Goal: Task Accomplishment & Management: Use online tool/utility

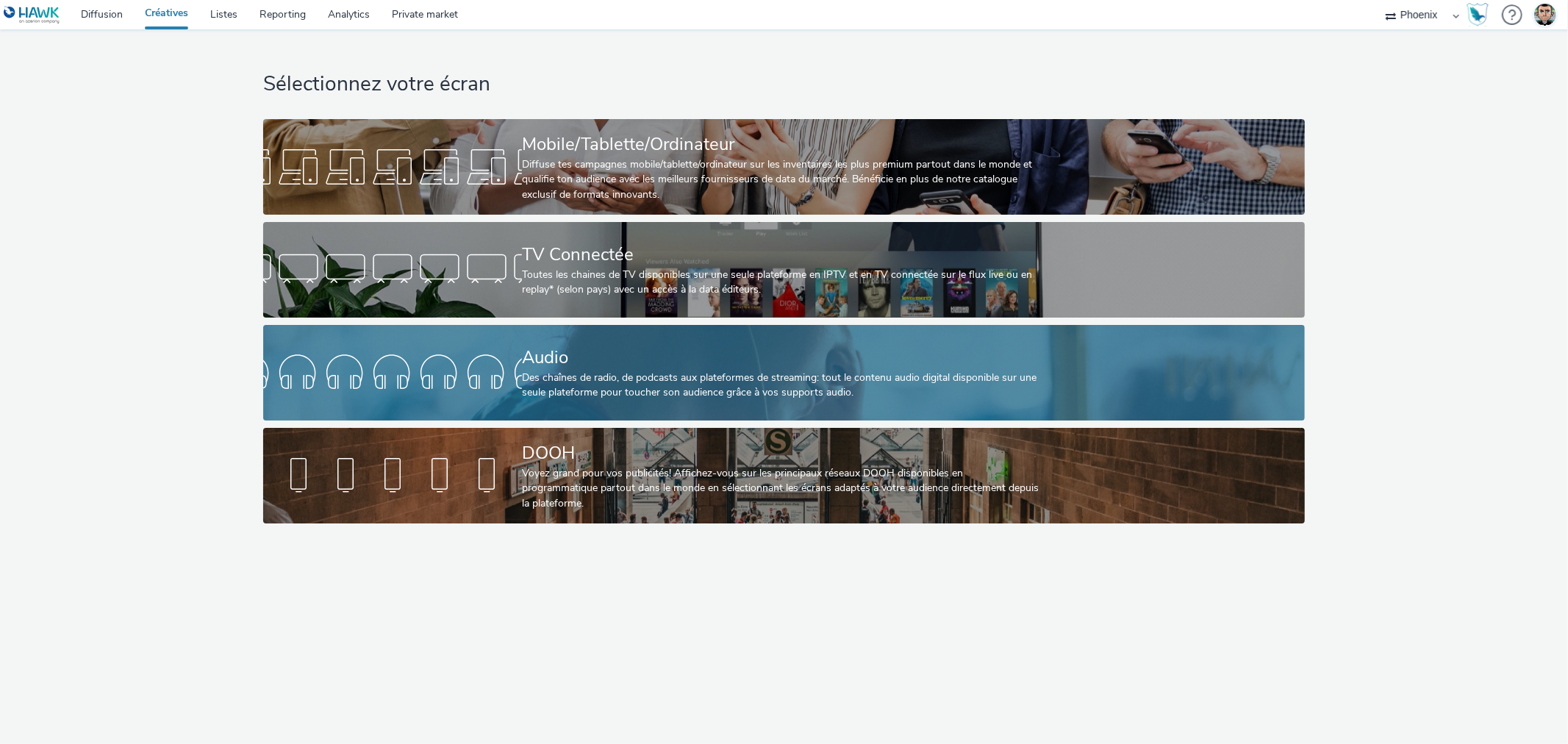
click at [666, 390] on div "Des chaînes de radio, de podcasts aux plateformes de streaming: tout le contenu…" at bounding box center [781, 385] width 518 height 30
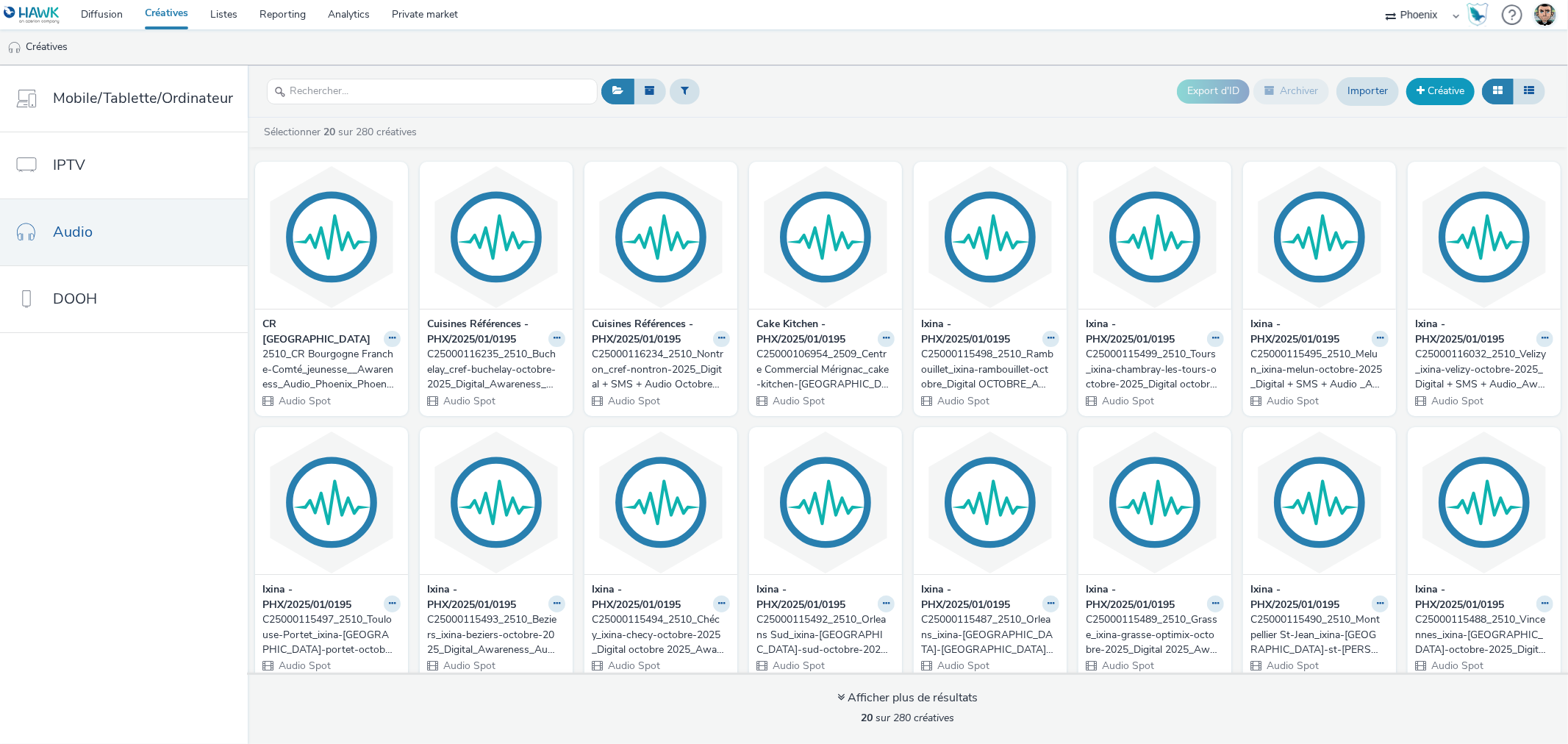
click at [1439, 94] on link "Créative" at bounding box center [1440, 91] width 69 height 26
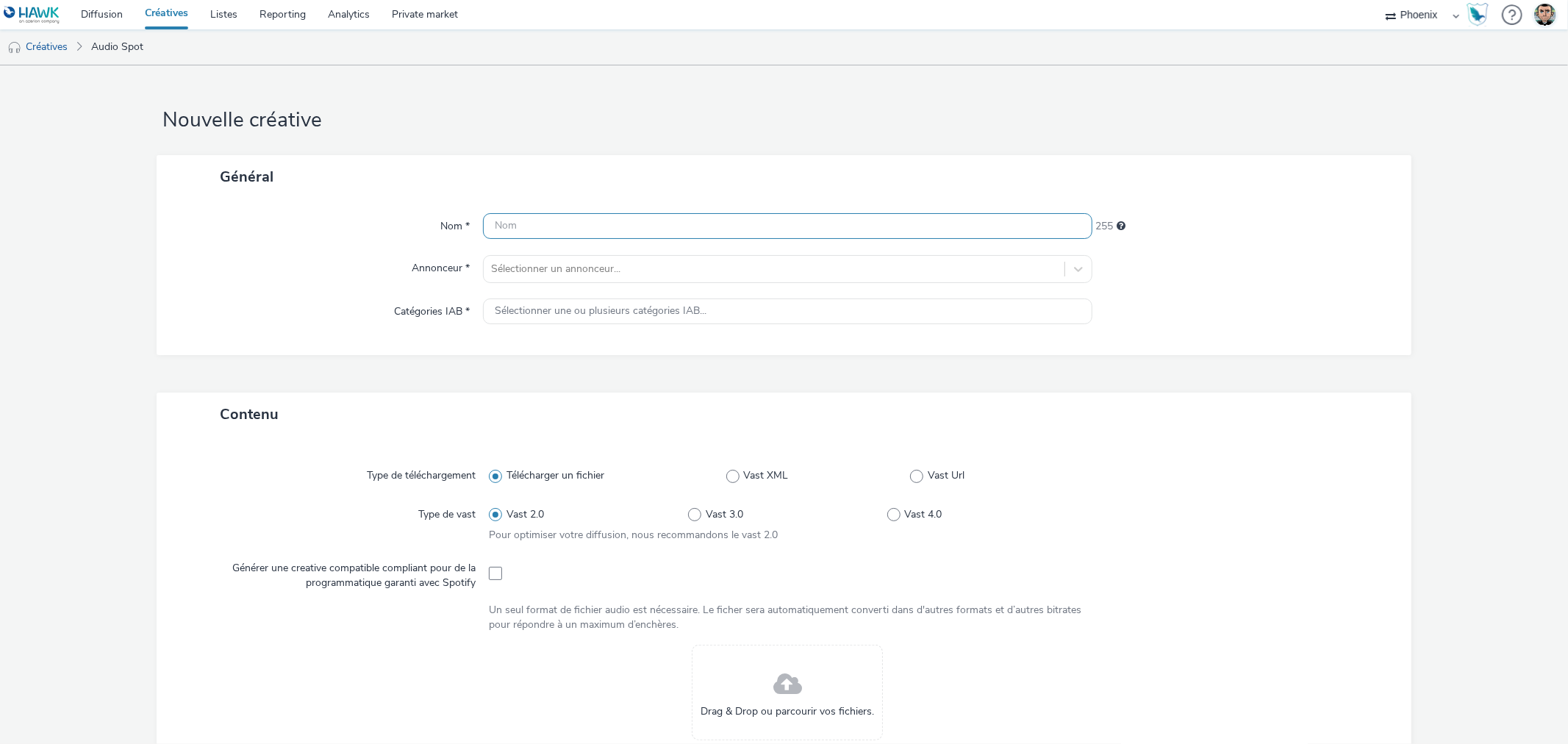
click at [627, 222] on input "text" at bounding box center [786, 227] width 608 height 26
paste input "C25000116357_2510_Centre Commercial Mérignac_cake-kitchen-[GEOGRAPHIC_DATA]-mer…"
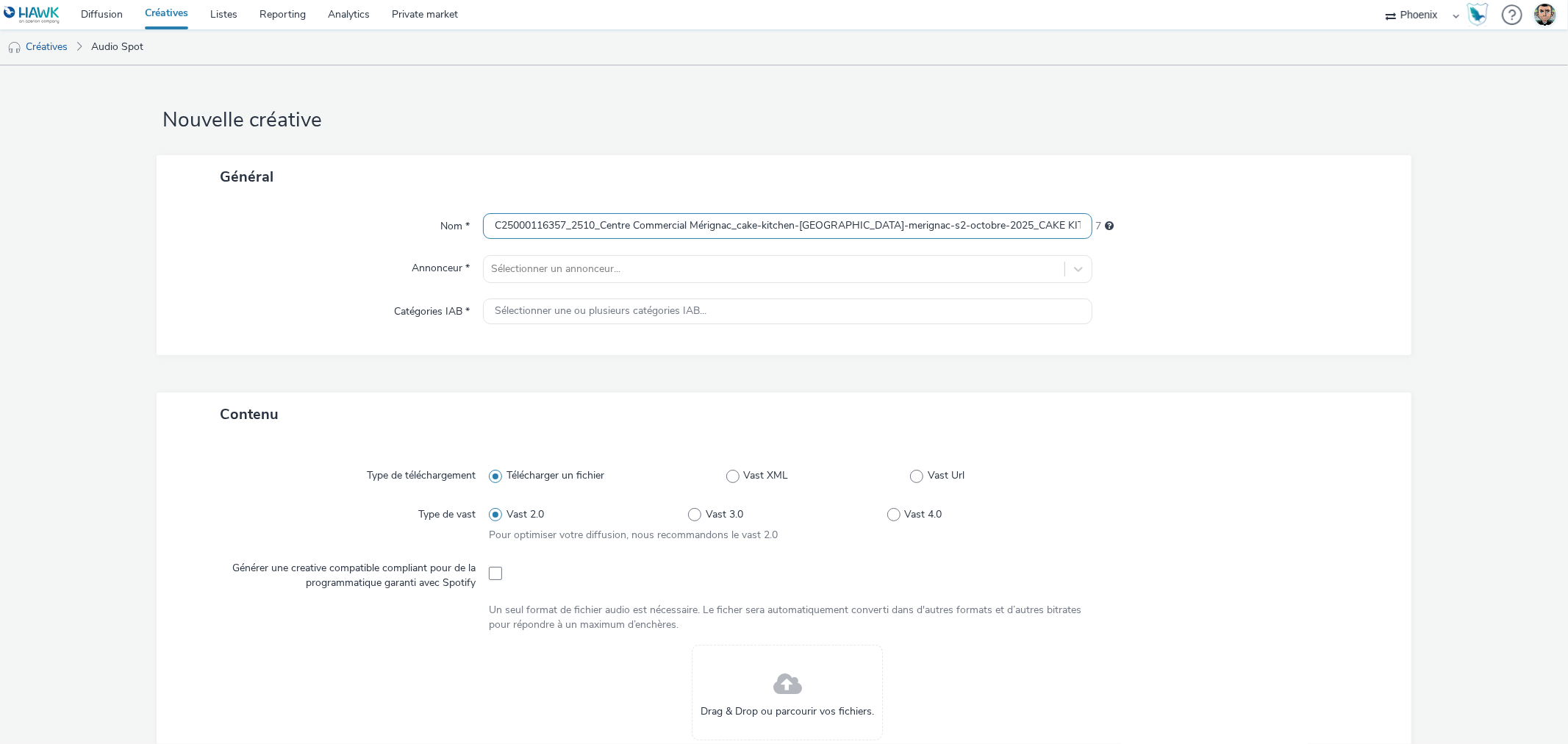
scroll to position [0, 711]
type input "C25000116357_2510_Centre Commercial Mérignac_cake-kitchen-[GEOGRAPHIC_DATA]-mer…"
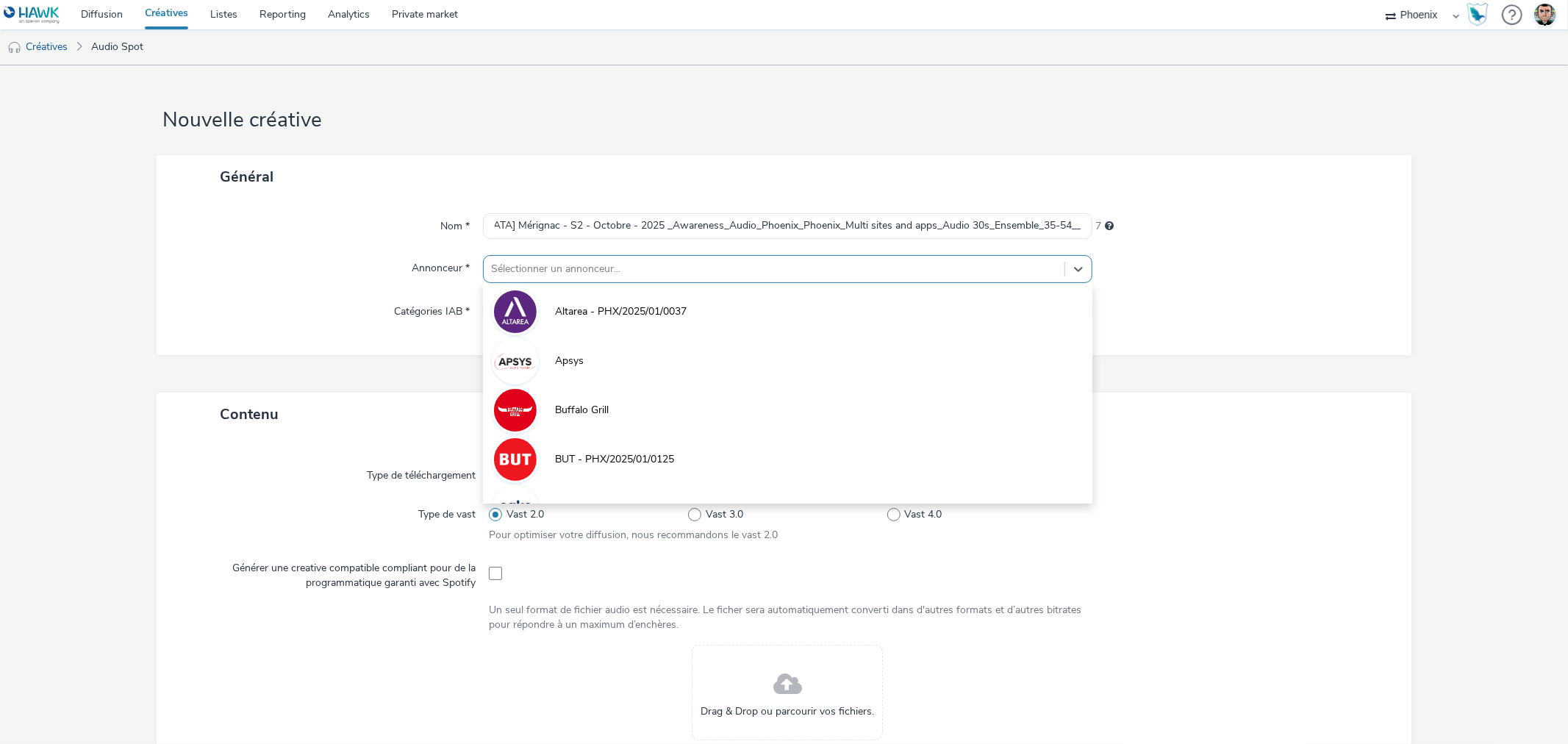
click at [584, 268] on div at bounding box center [773, 268] width 565 height 18
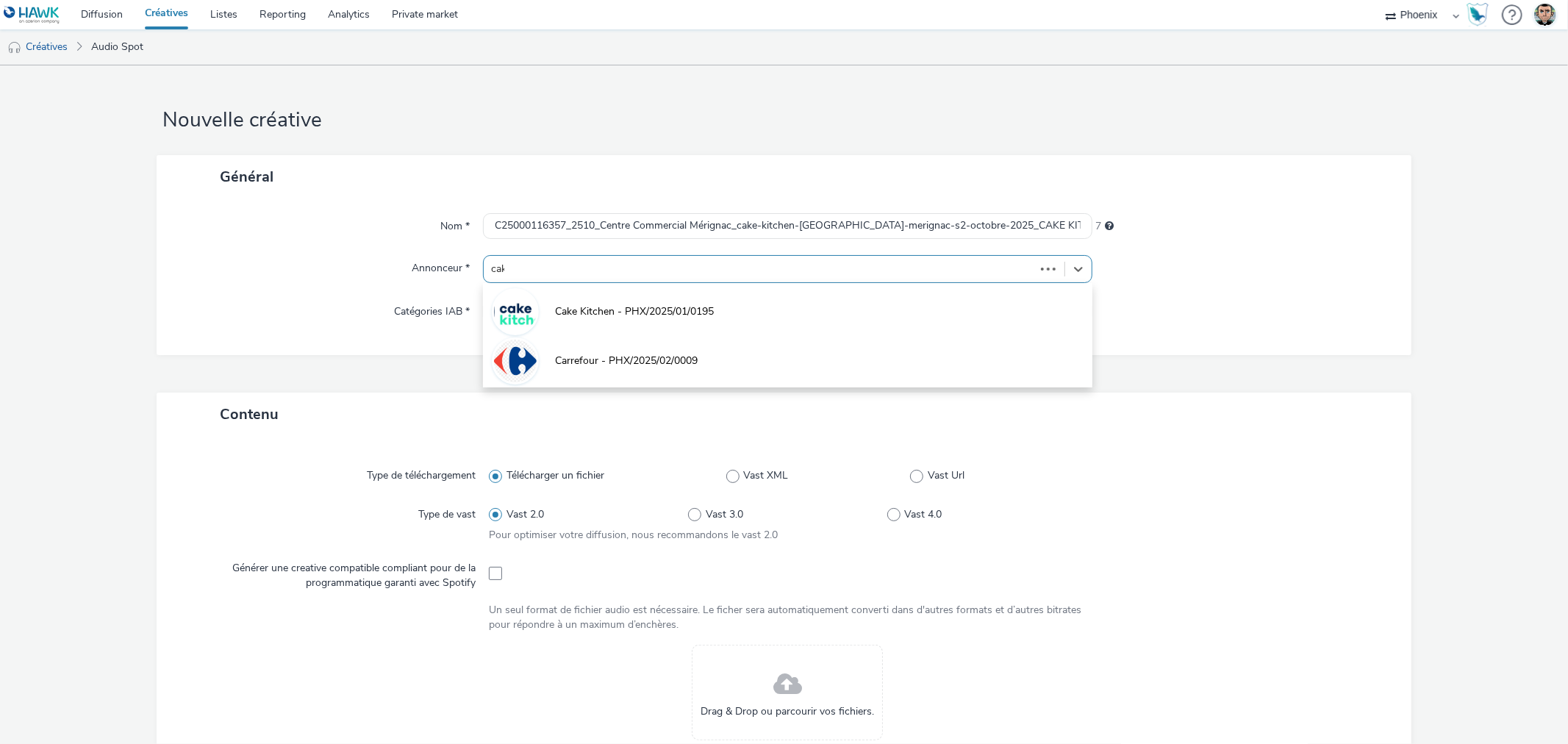
type input "cake"
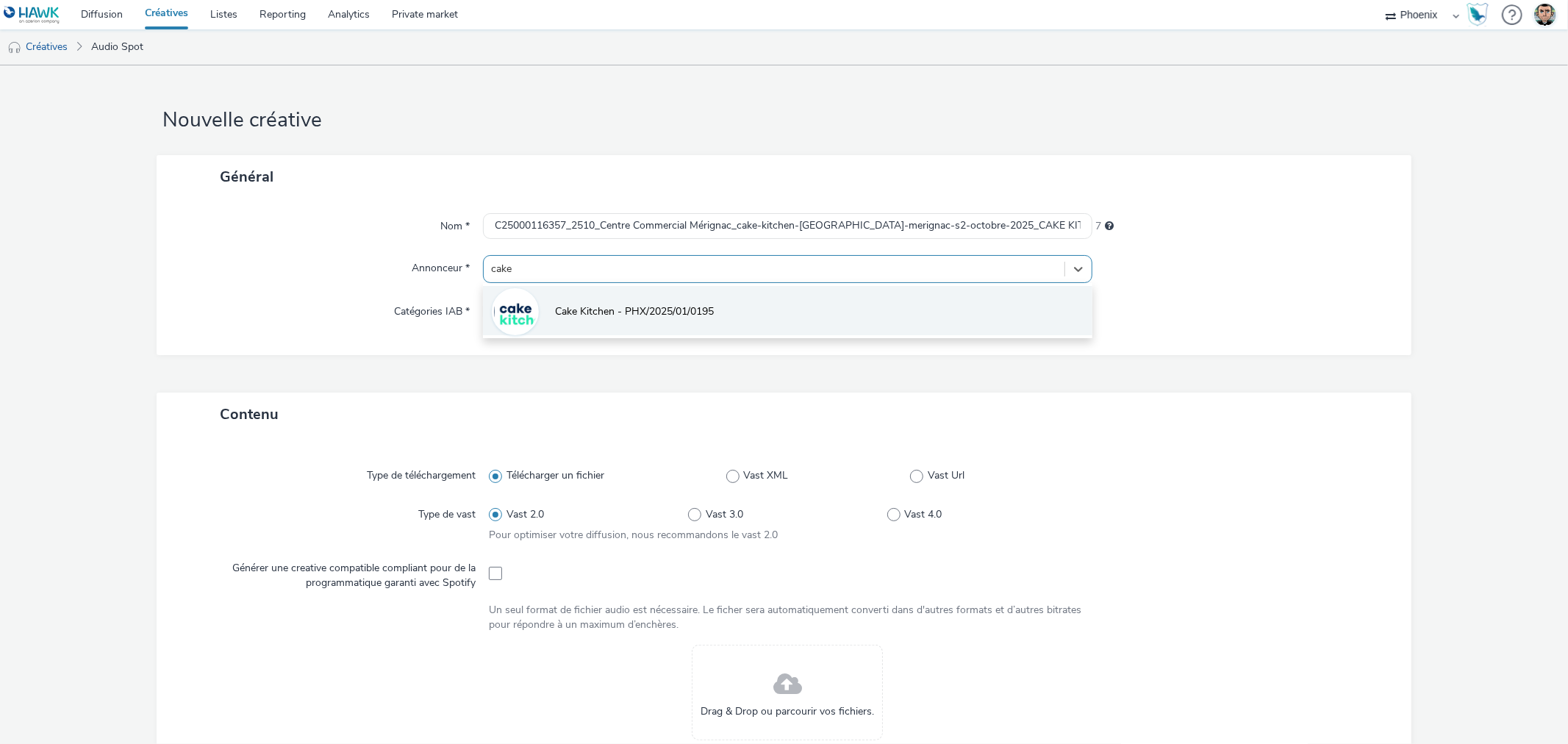
click at [622, 303] on li "Cake Kitchen - PHX/2025/01/0195" at bounding box center [786, 310] width 608 height 49
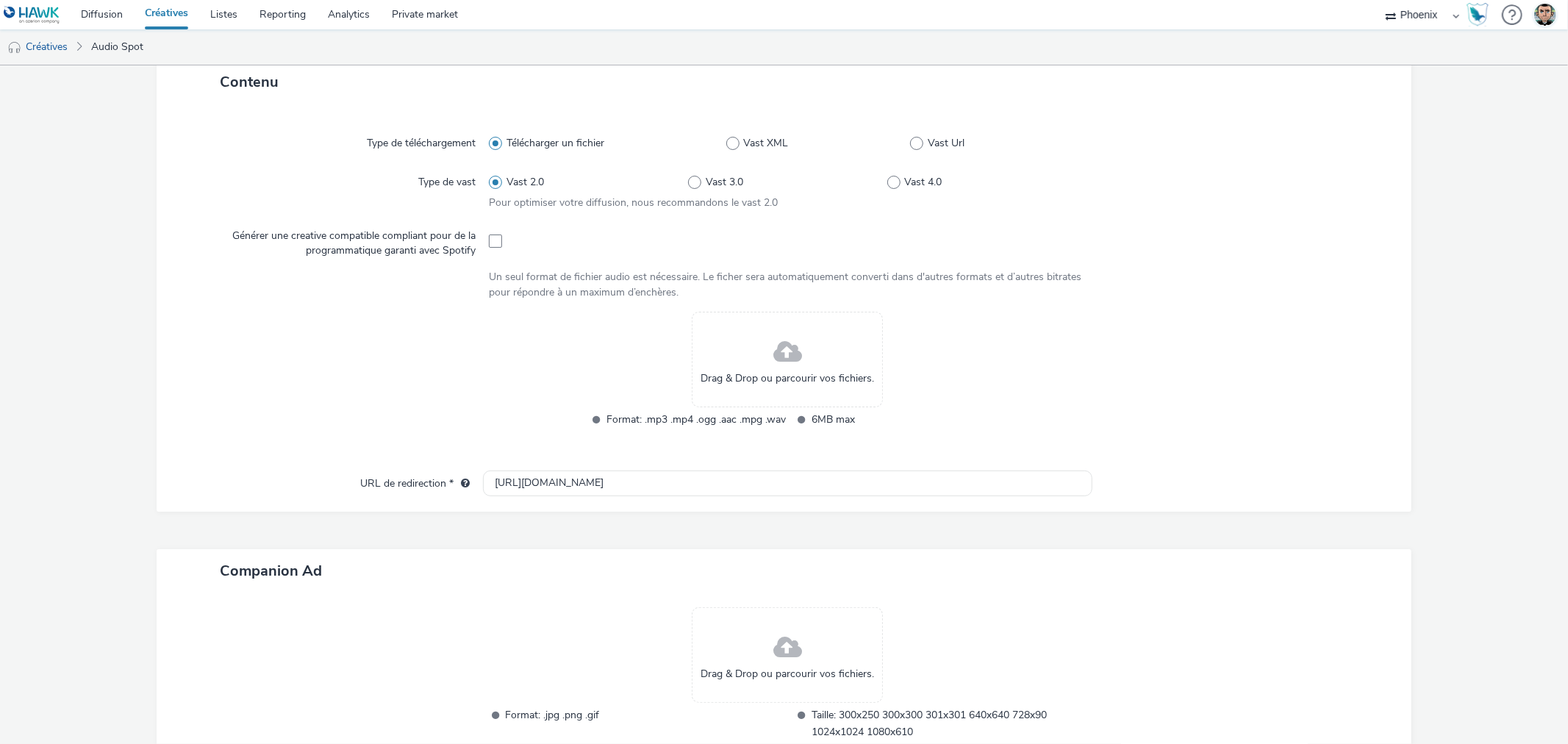
scroll to position [343, 0]
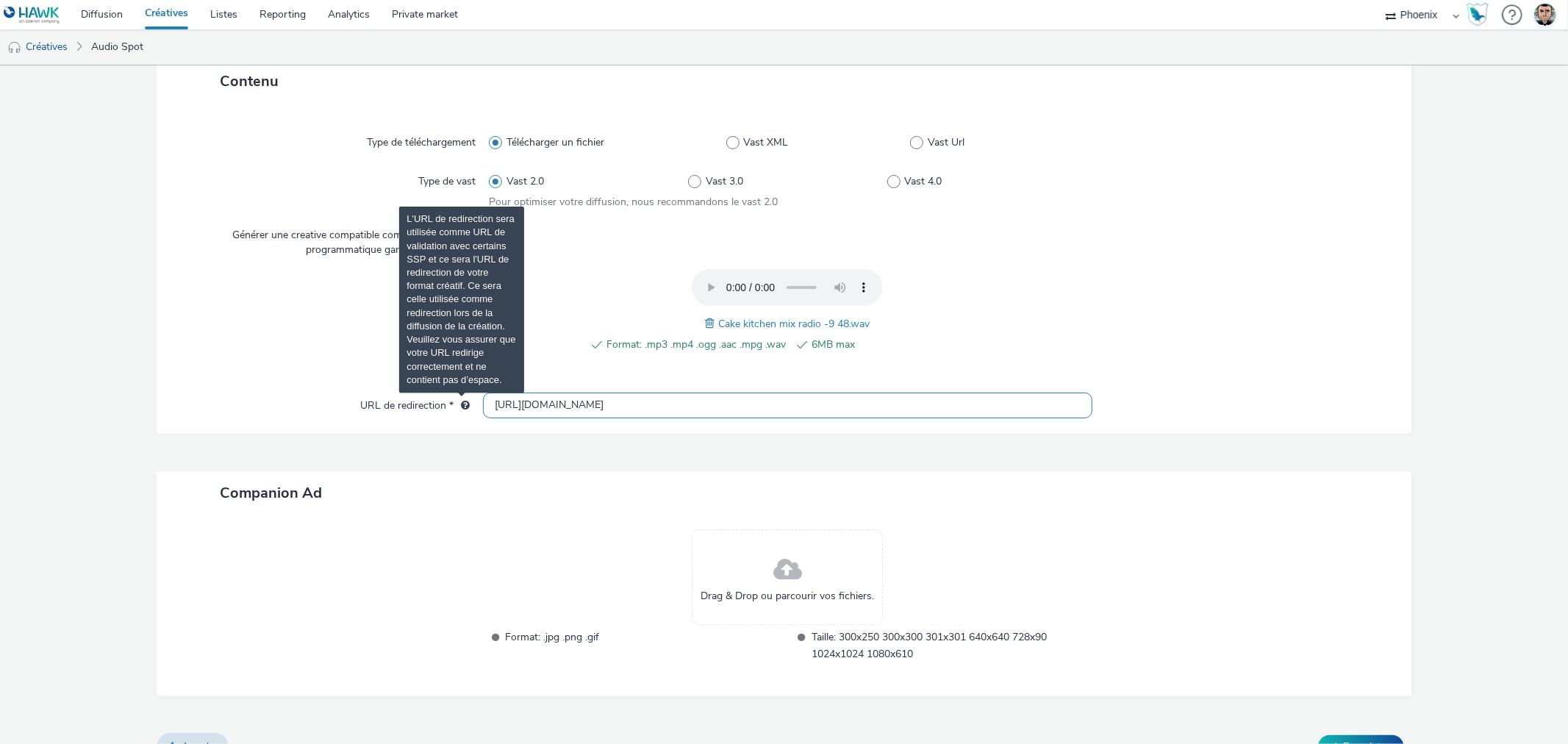
drag, startPoint x: 616, startPoint y: 401, endPoint x: 459, endPoint y: 400, distance: 157.0
click at [459, 400] on div "URL de redirection * http://cakekitchen.fr" at bounding box center [783, 406] width 1225 height 26
paste input "s://[DOMAIN_NAME][URL]…"
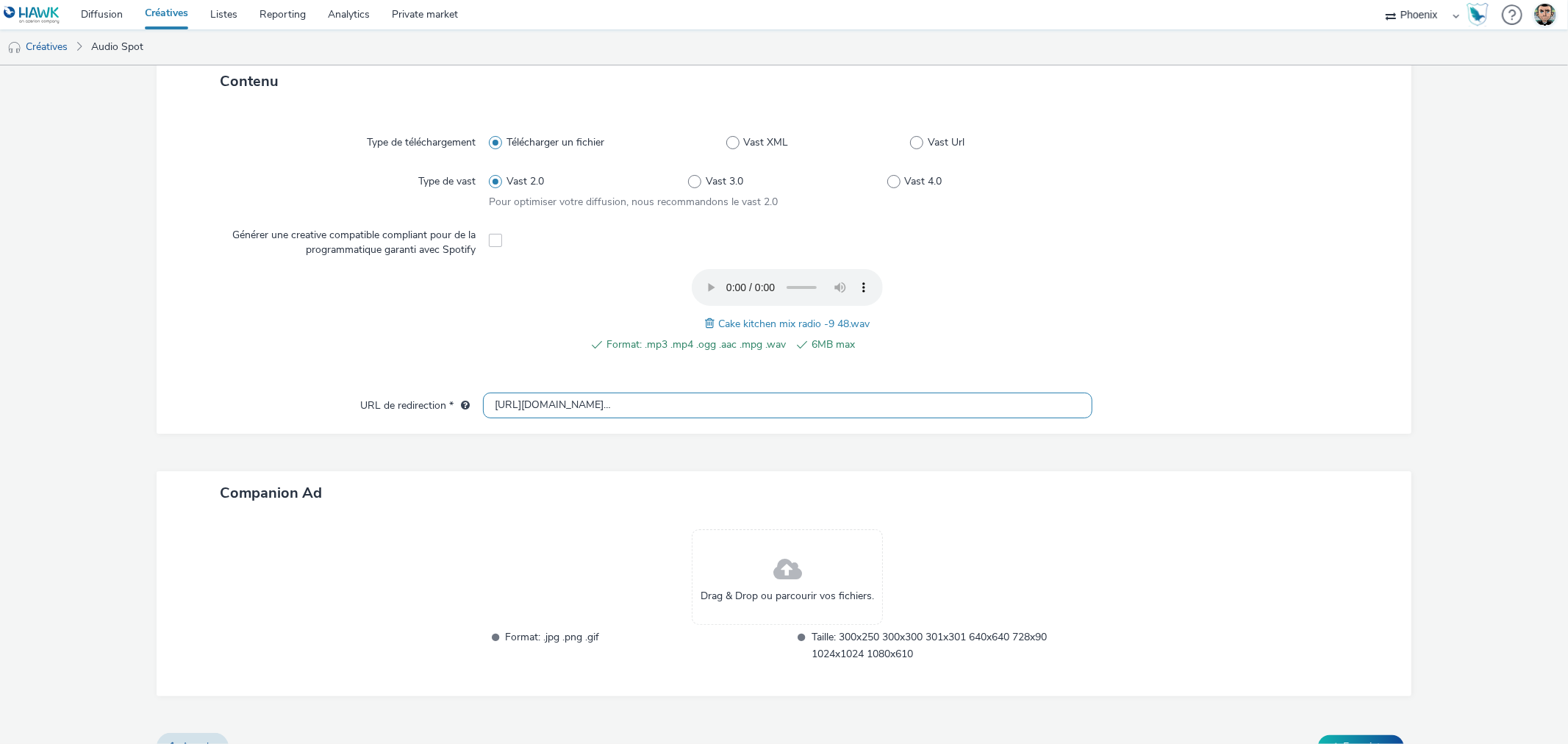
type input "[URL][DOMAIN_NAME]…"
click at [499, 538] on div "Drag & Drop ou parcourir vos fichiers. Format: .jpg .png .gif Taille: 300x250 3…" at bounding box center [786, 606] width 608 height 152
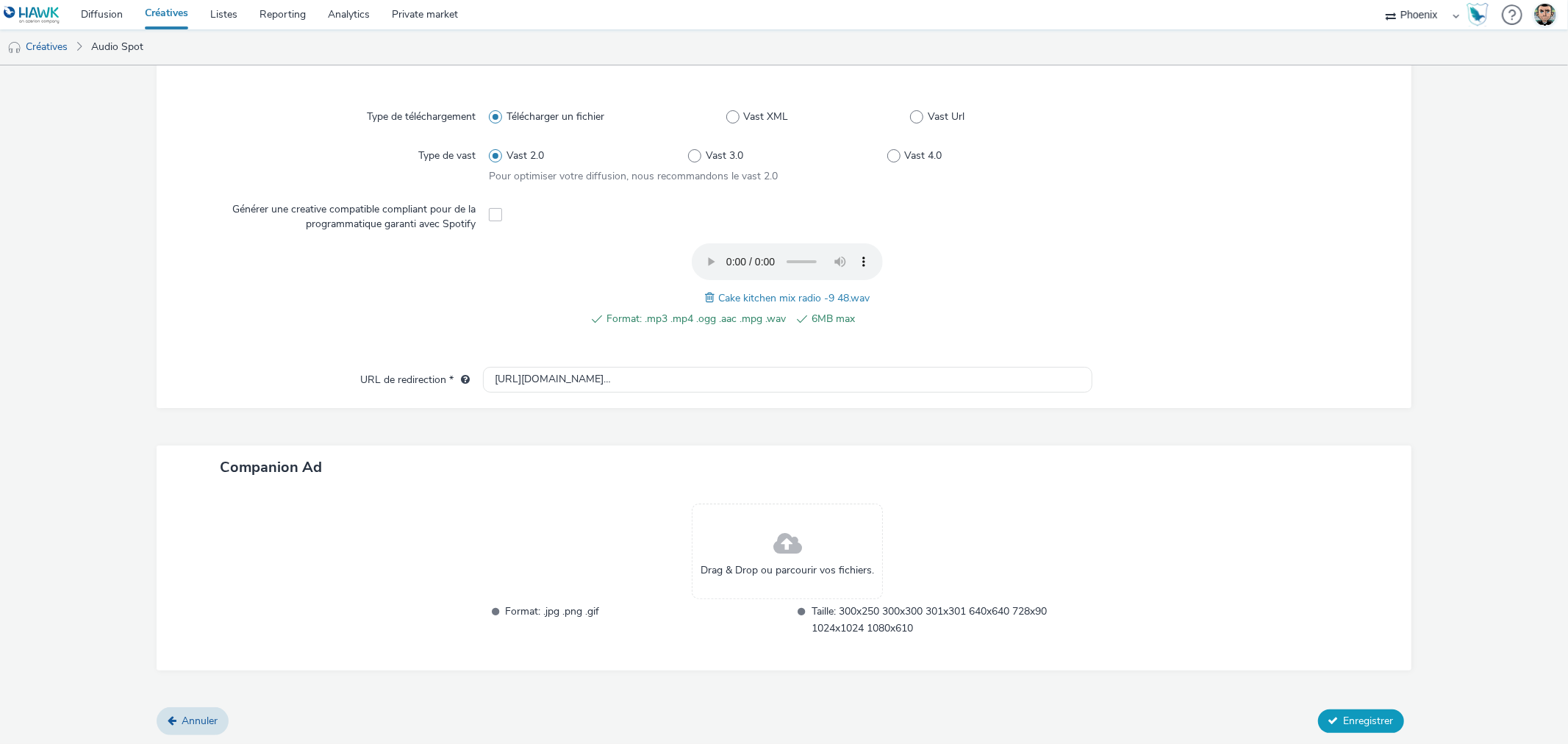
click at [1356, 718] on span "Enregistrer" at bounding box center [1368, 721] width 50 height 14
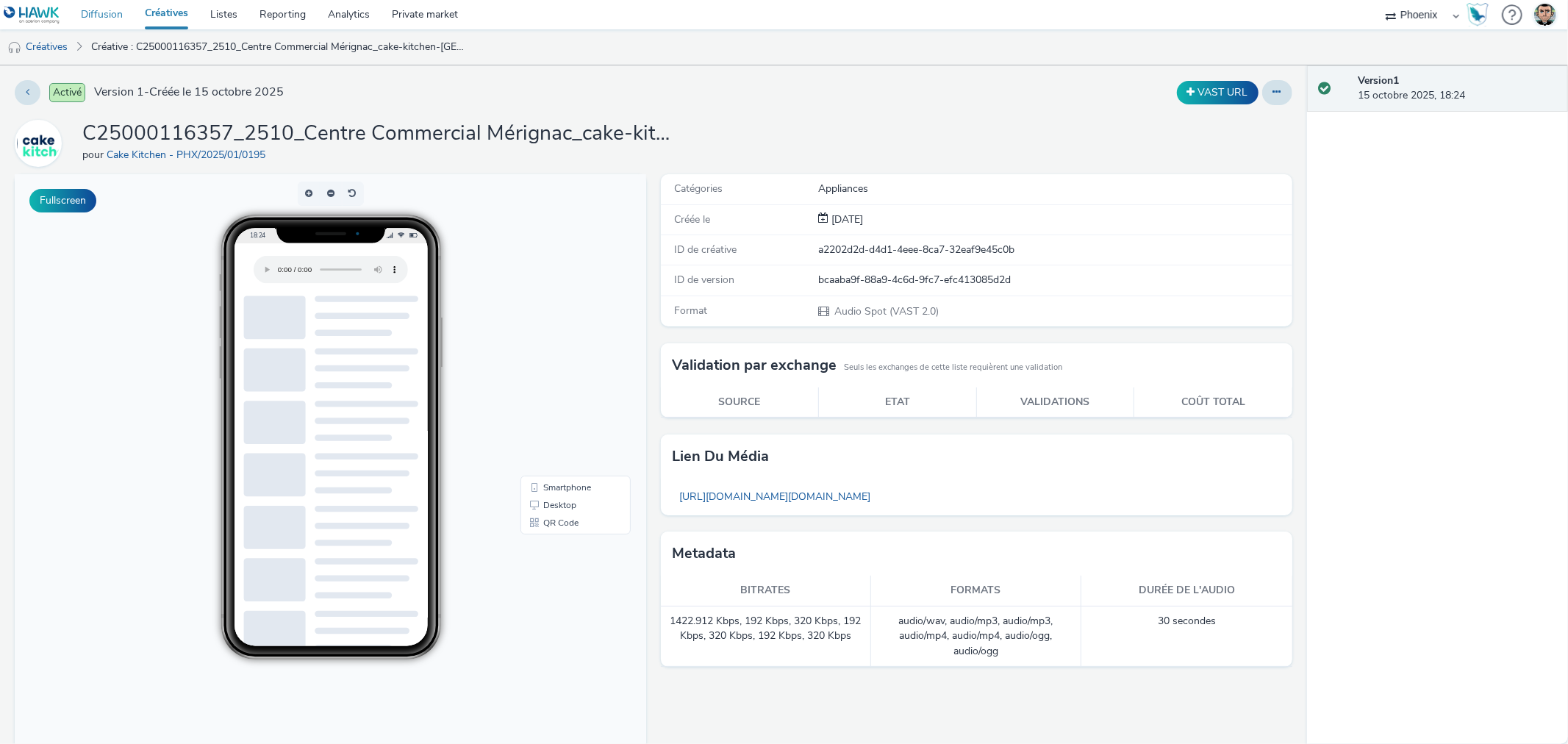
click at [107, 10] on link "Diffusion" at bounding box center [101, 15] width 64 height 30
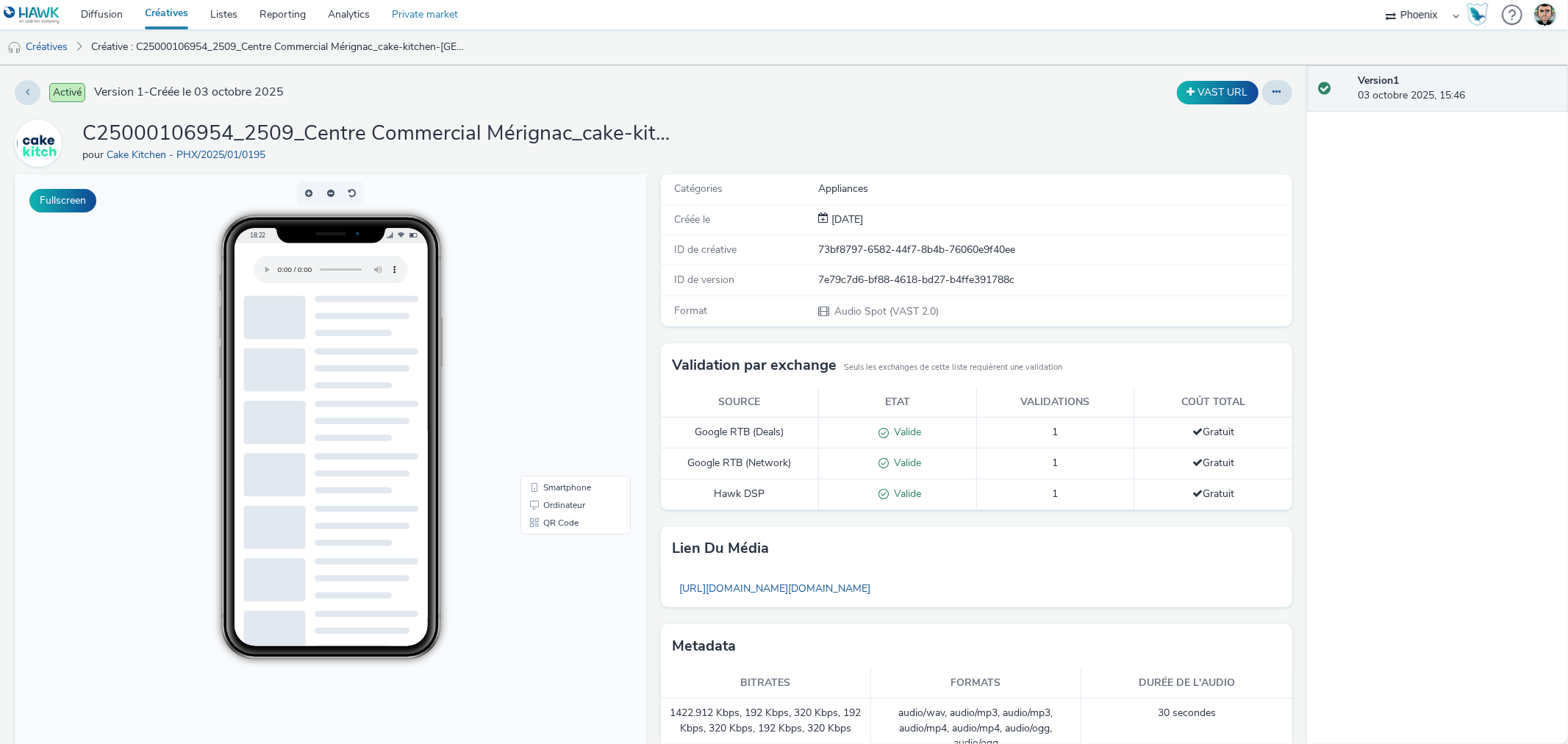
click at [432, 19] on link "Private market" at bounding box center [424, 15] width 88 height 30
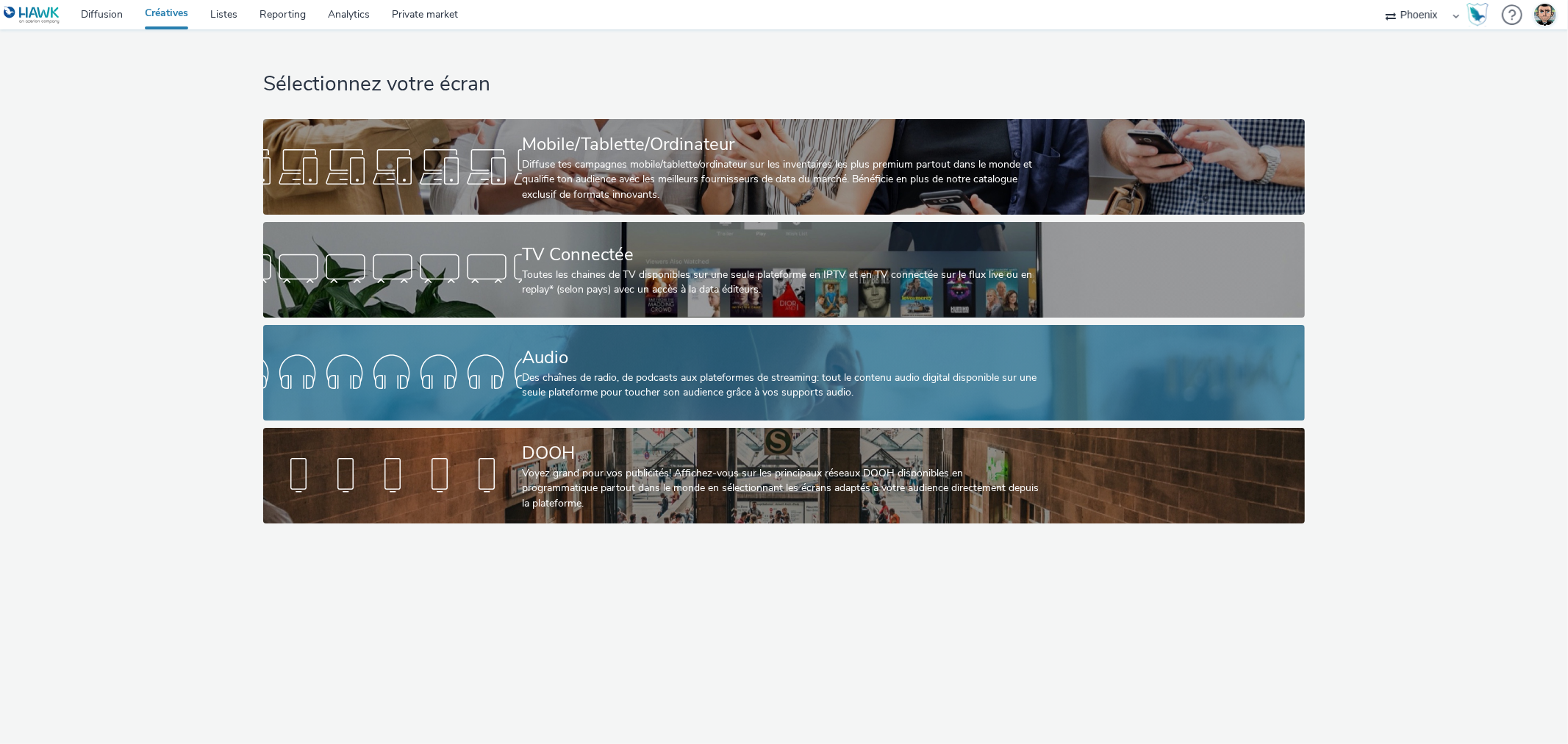
click at [522, 373] on div at bounding box center [392, 372] width 259 height 47
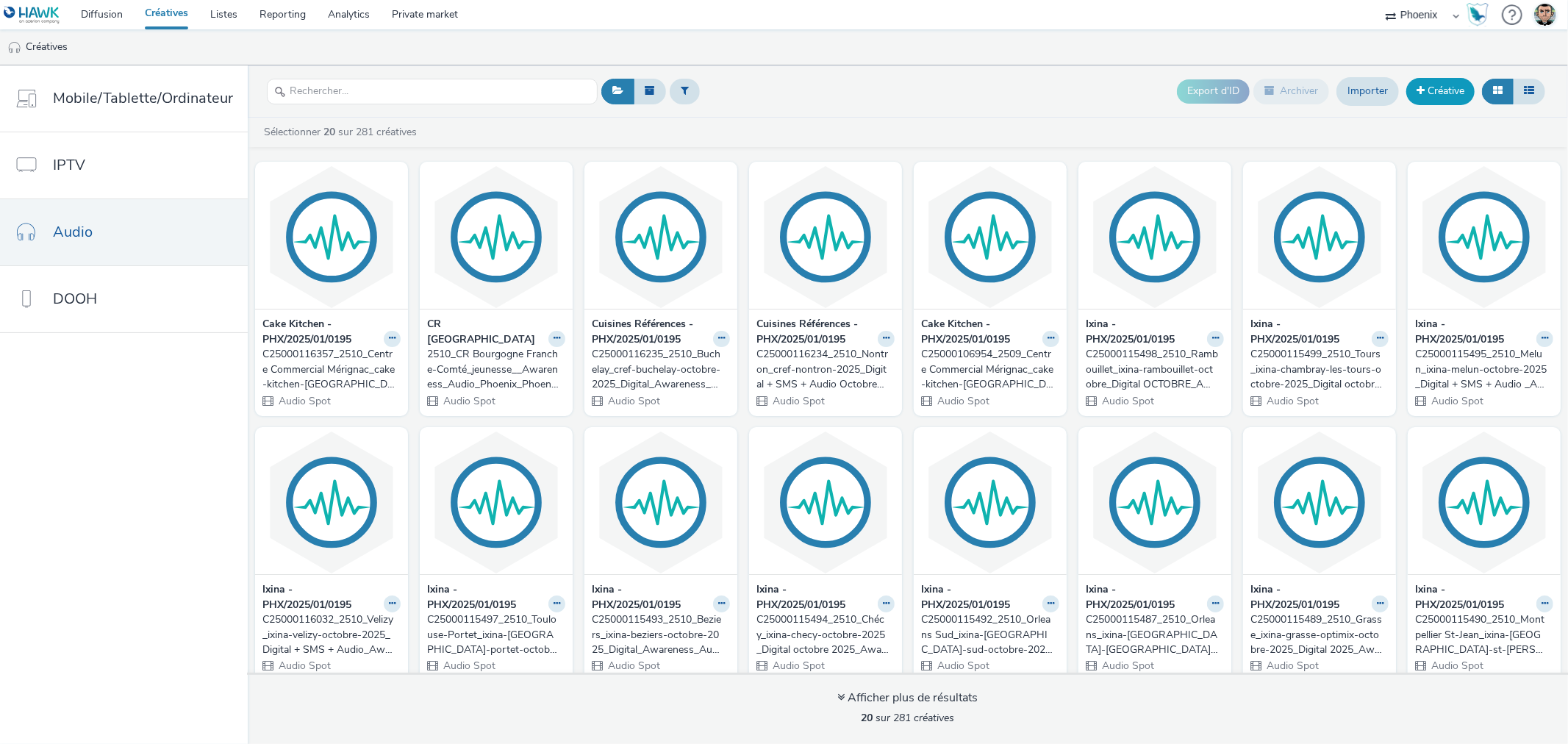
click at [1452, 98] on link "Créative" at bounding box center [1440, 91] width 69 height 26
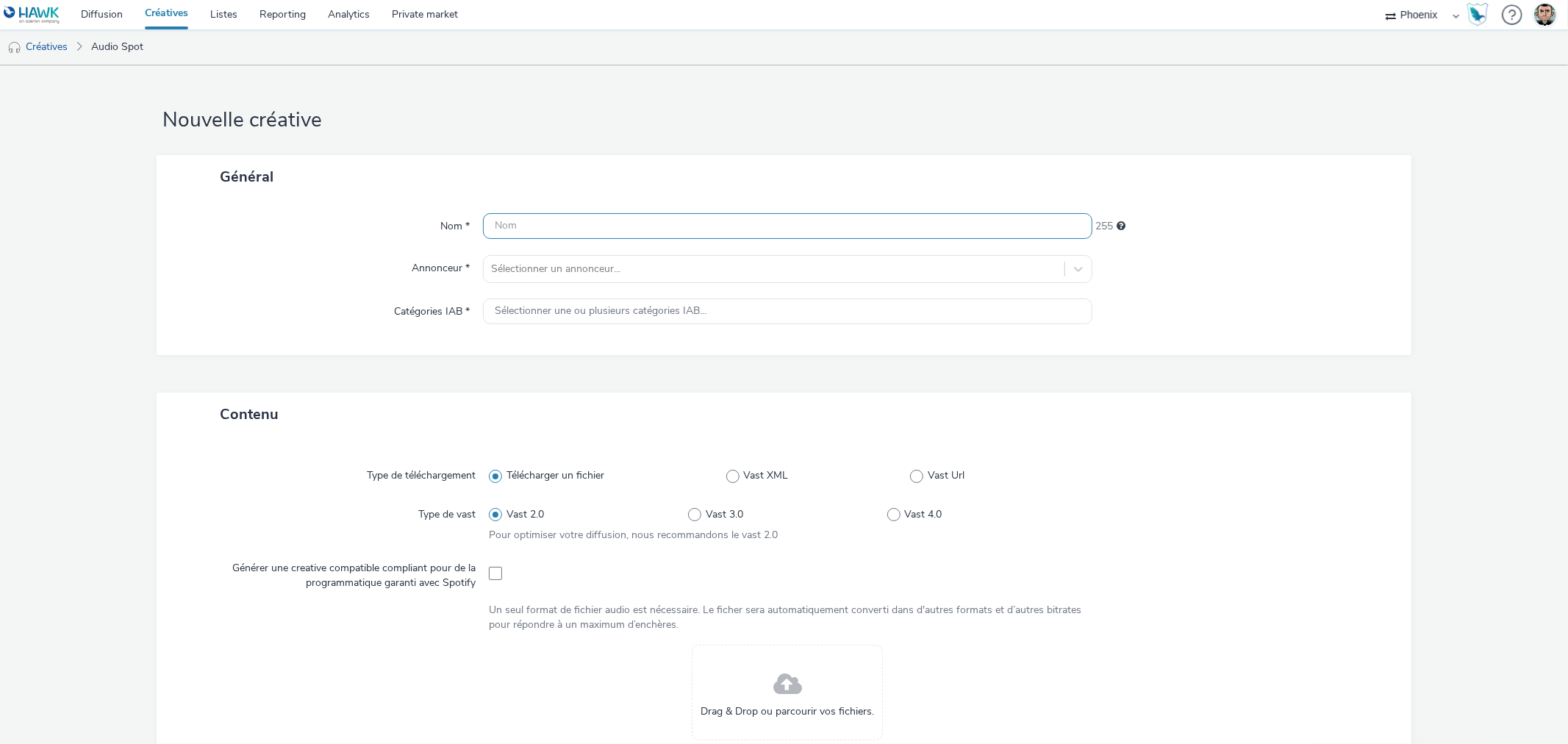
click at [607, 230] on input "text" at bounding box center [786, 227] width 608 height 26
paste input "C25000116358_2510_Le Chesnay-Rocquencourt_cake-kitchen-parly-2-s2-octobre-novem…"
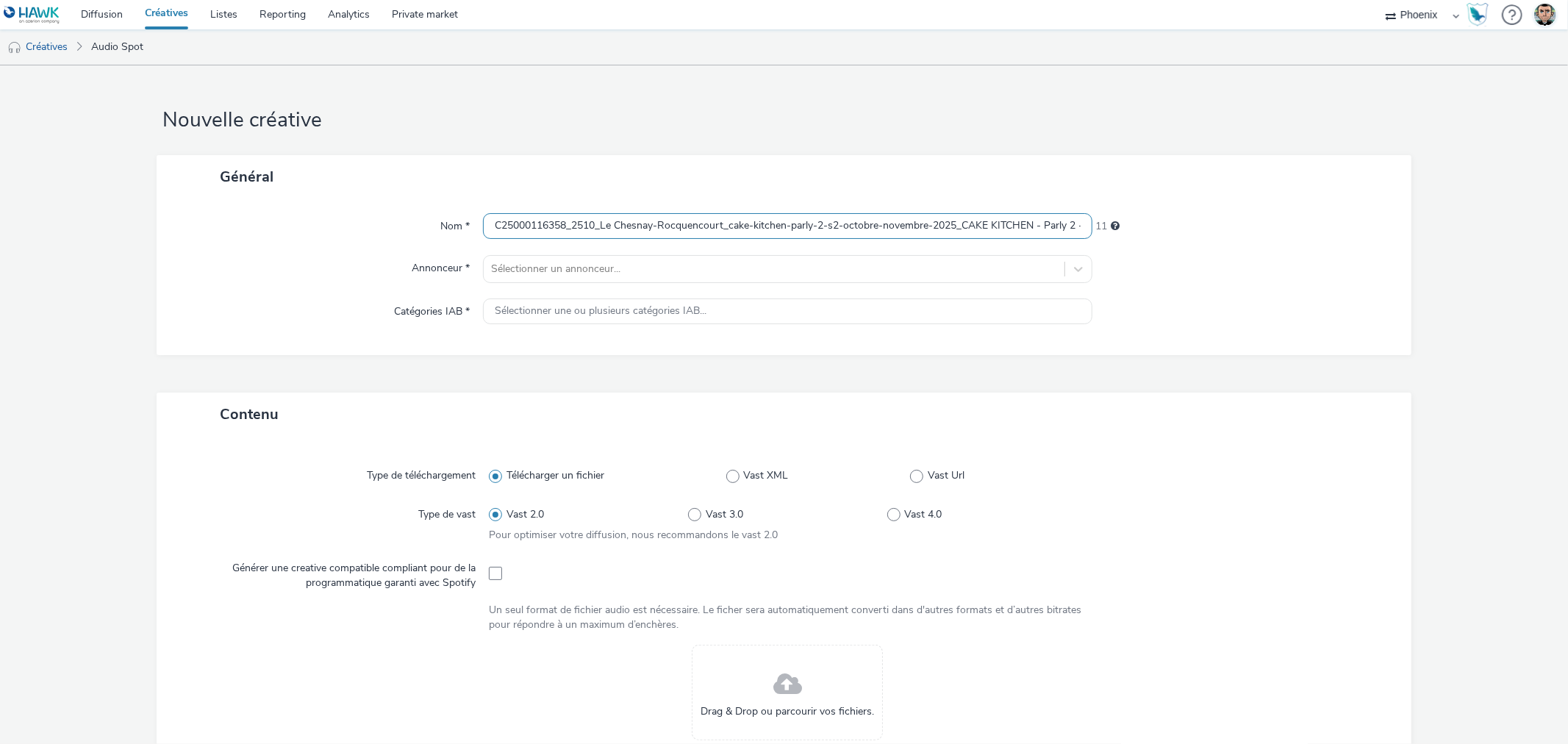
scroll to position [0, 691]
type input "C25000116358_2510_Le Chesnay-Rocquencourt_cake-kitchen-parly-2-s2-octobre-novem…"
click at [613, 267] on div at bounding box center [773, 268] width 565 height 18
type input "cake ki"
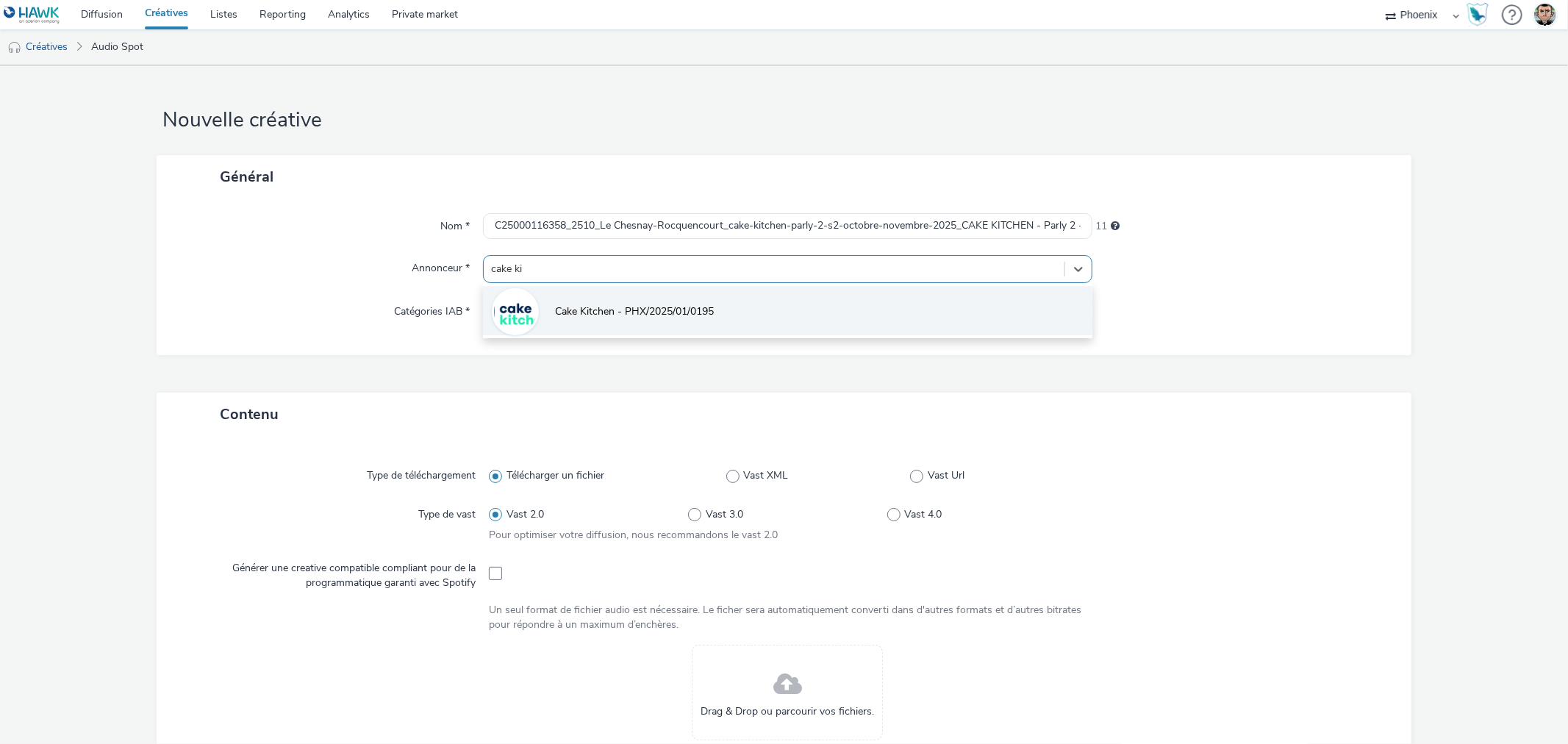
click at [641, 310] on span "Cake Kitchen - PHX/2025/01/0195" at bounding box center [634, 312] width 159 height 15
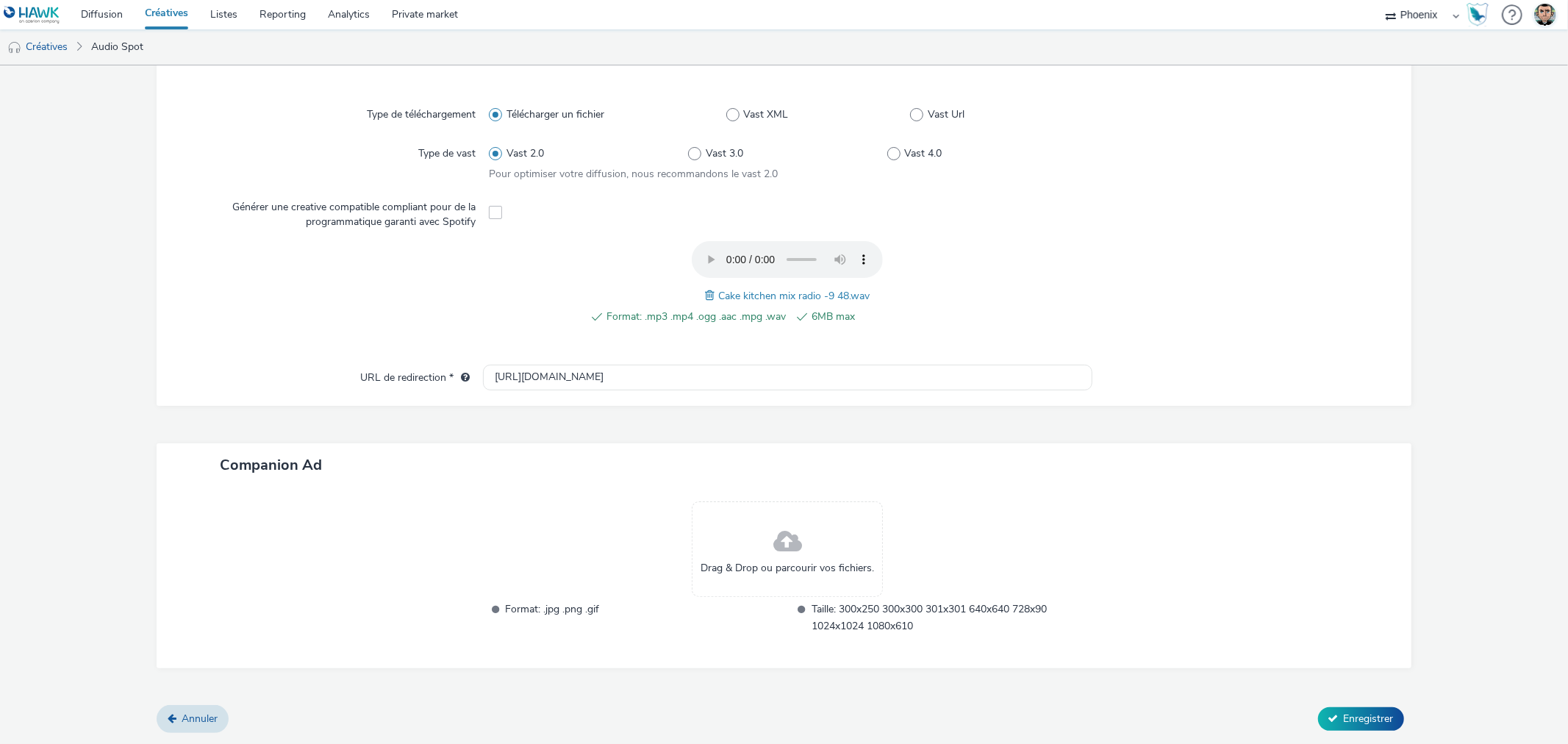
scroll to position [369, 0]
drag, startPoint x: 604, startPoint y: 373, endPoint x: 403, endPoint y: 363, distance: 201.2
click at [403, 363] on div "Type de téléchargement Télécharger un fichier Vast XML Vast Url Type de vast Va…" at bounding box center [784, 242] width 1254 height 331
paste input "s://[DOMAIN_NAME][URL]…"
type input "[URL][DOMAIN_NAME]…"
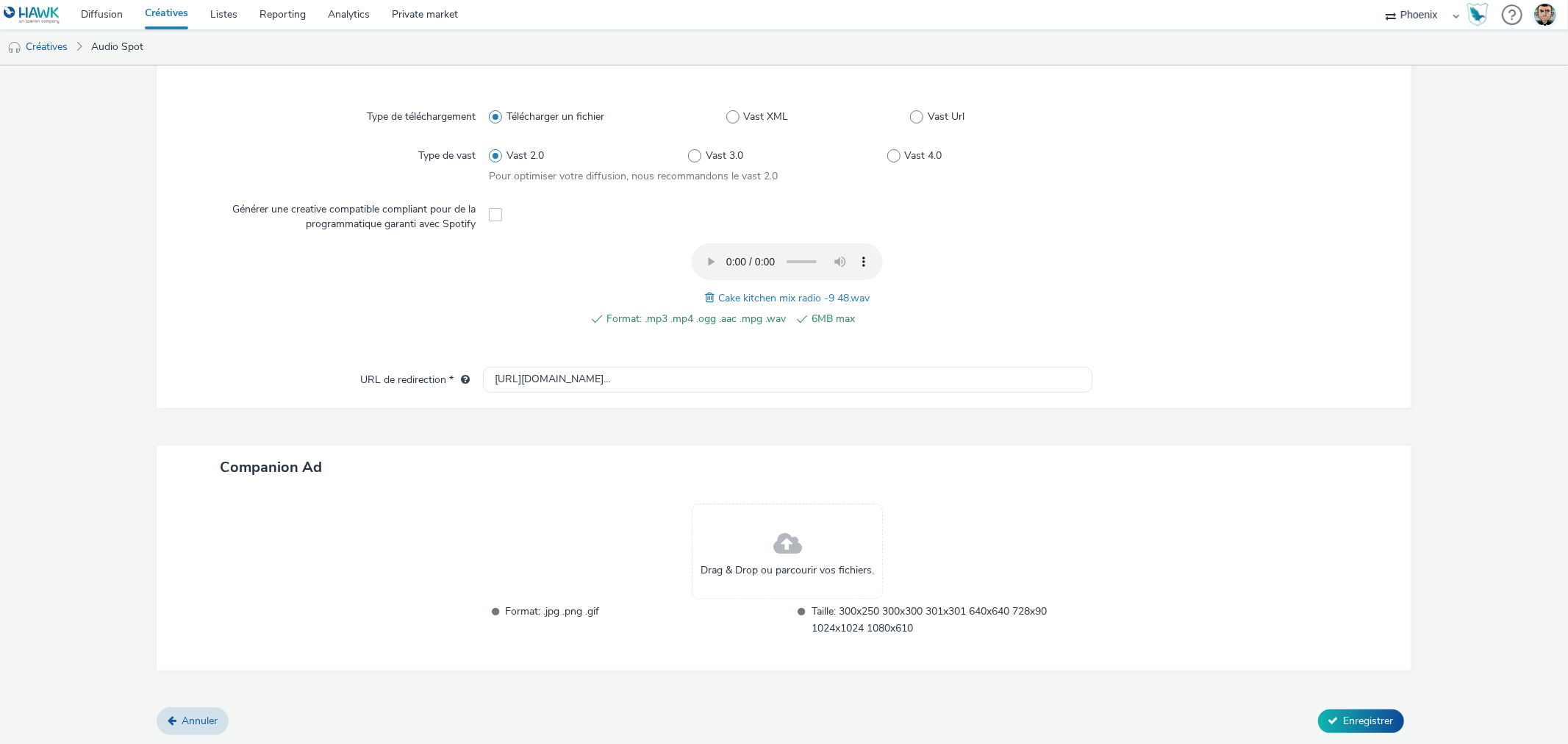
click at [602, 537] on div "Drag & Drop ou parcourir vos fichiers. Format: .jpg .png .gif Taille: 300x250 3…" at bounding box center [786, 580] width 608 height 152
click at [1350, 724] on span "Enregistrer" at bounding box center [1368, 721] width 50 height 14
